Goal: Navigation & Orientation: Find specific page/section

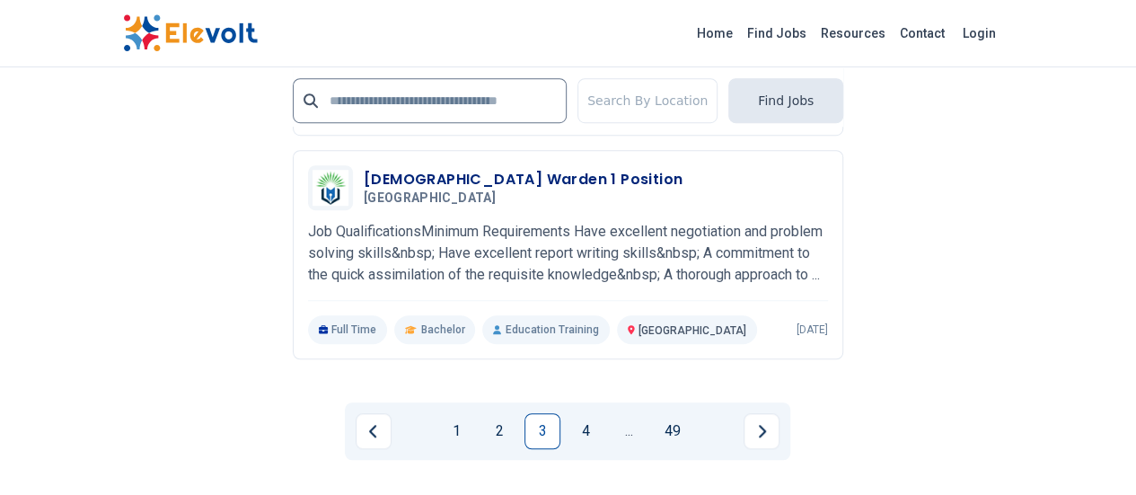
scroll to position [3902, 0]
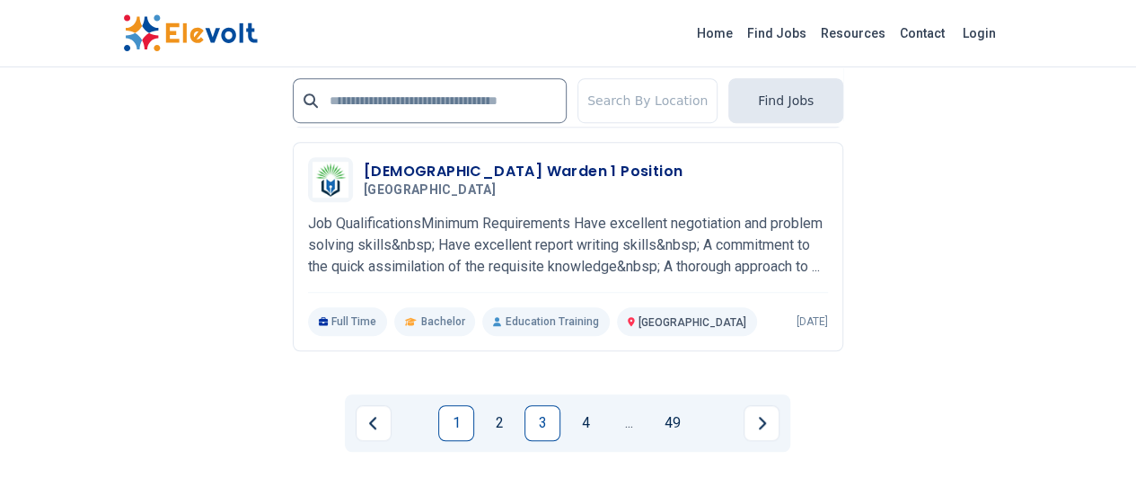
click at [460, 405] on link "1" at bounding box center [456, 423] width 36 height 36
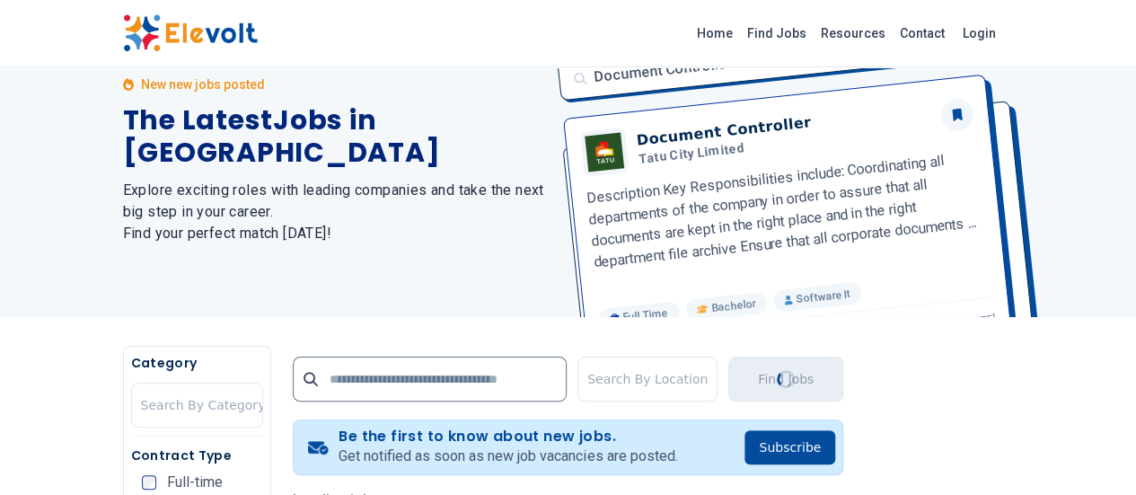
scroll to position [0, 0]
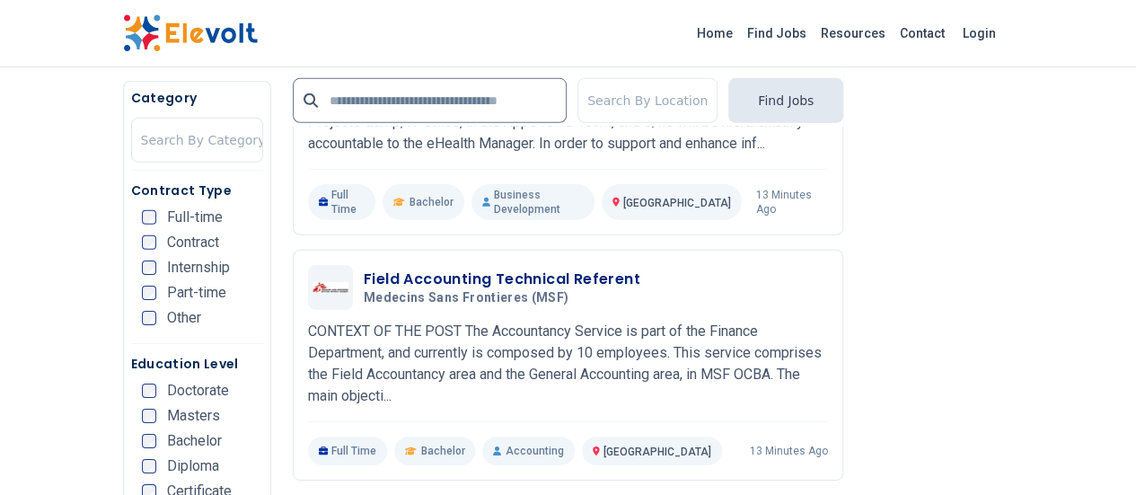
scroll to position [2734, 0]
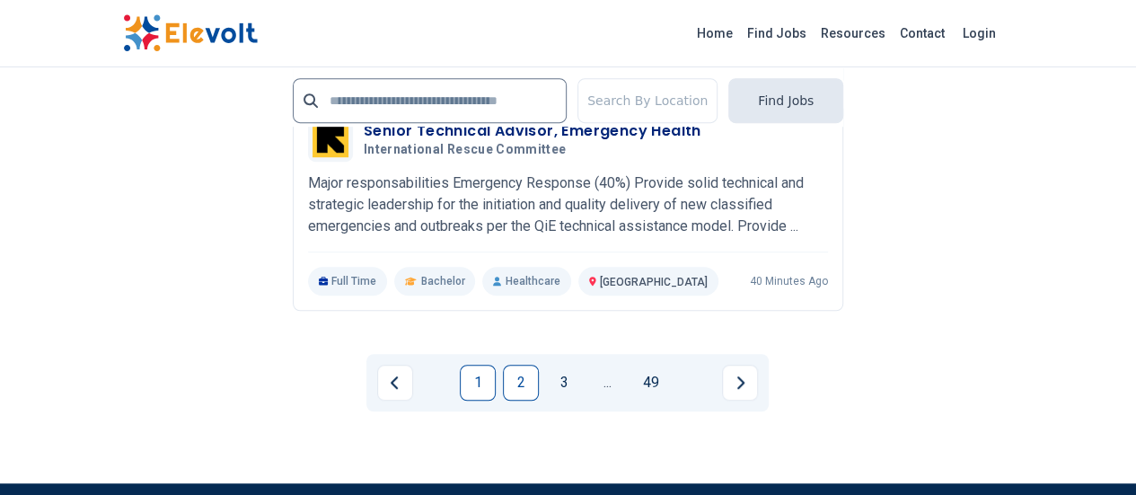
click at [512, 365] on link "2" at bounding box center [521, 383] width 36 height 36
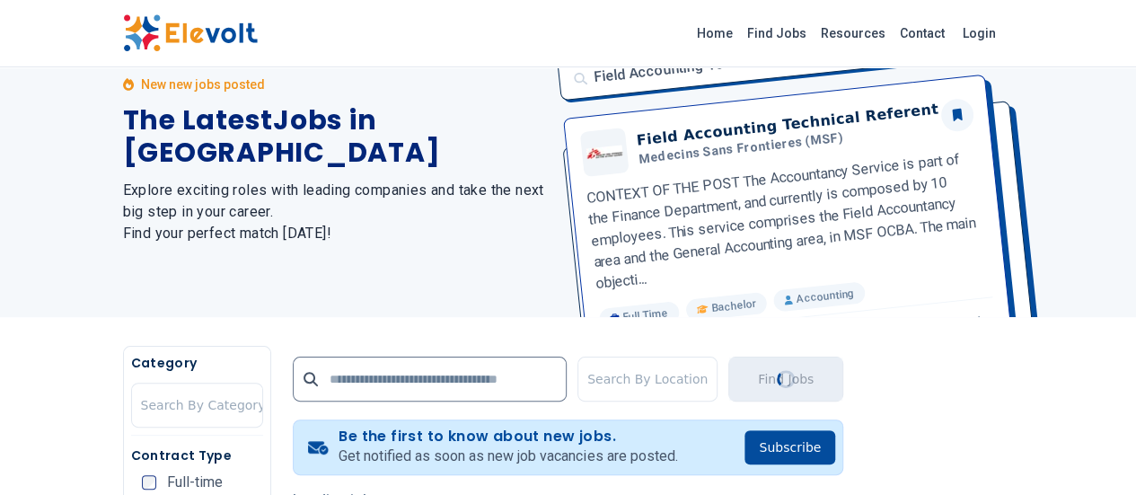
scroll to position [0, 0]
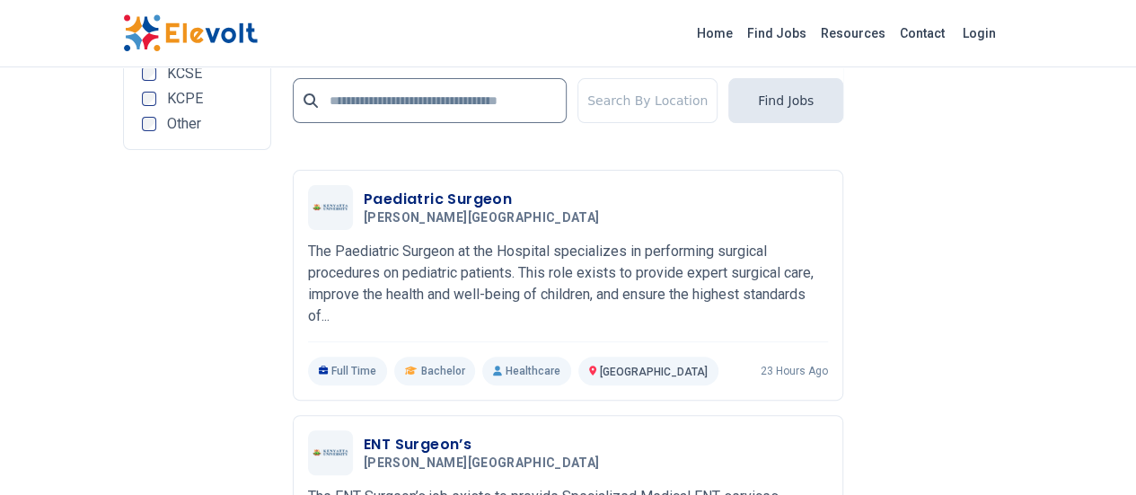
scroll to position [3737, 0]
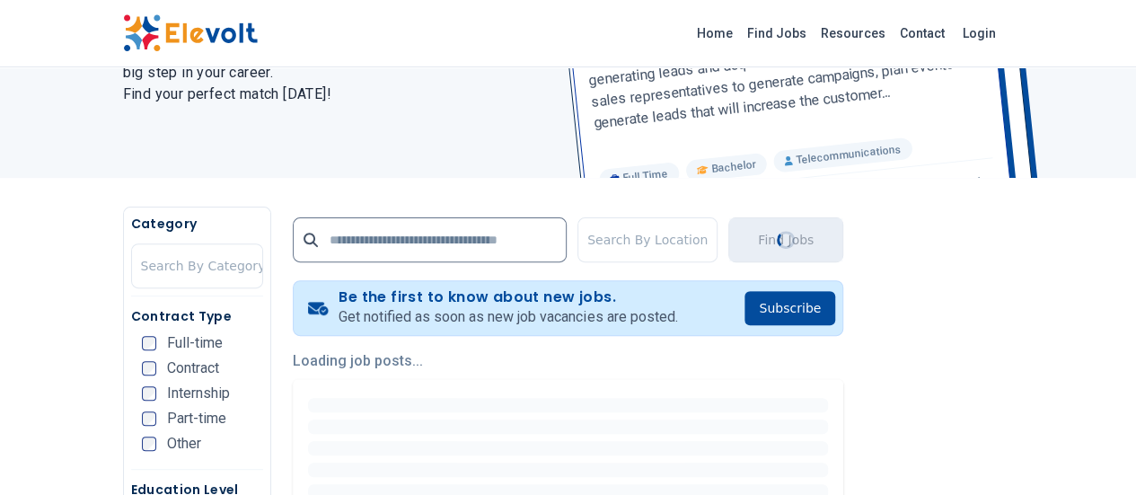
scroll to position [0, 0]
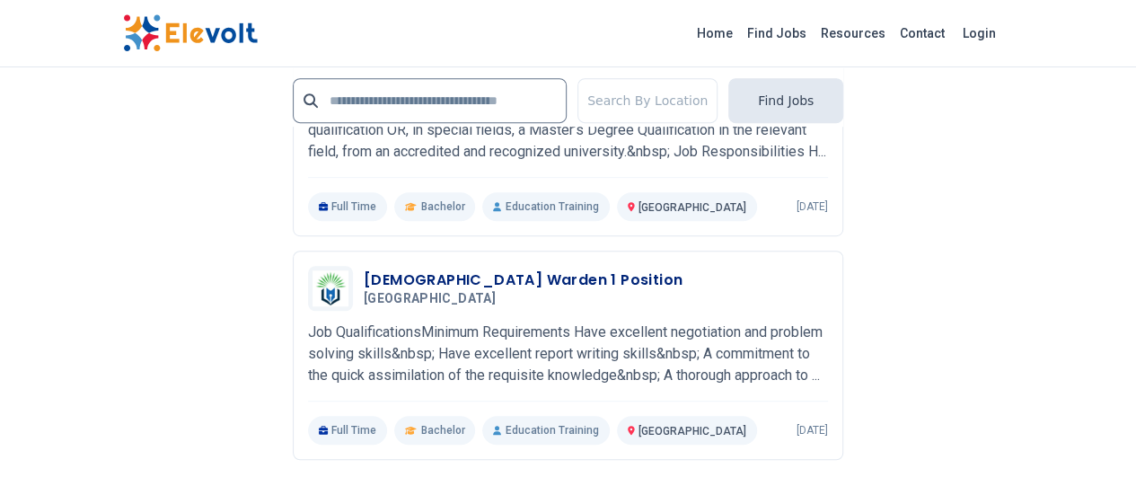
scroll to position [3887, 0]
